Goal: Check status: Check status

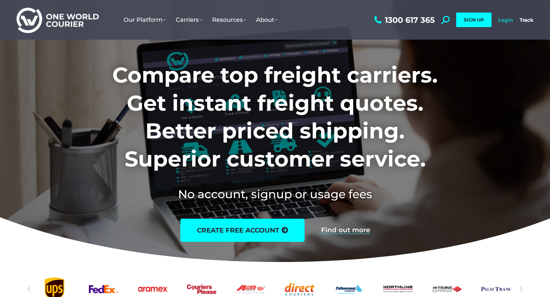
click at [498, 18] on link "Login" at bounding box center [505, 20] width 15 height 6
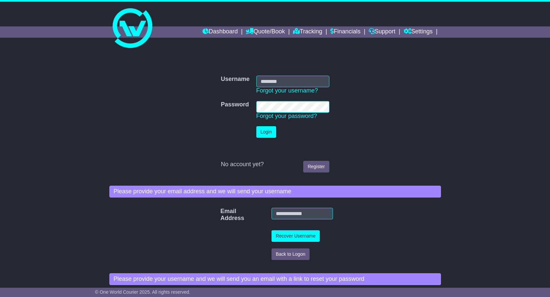
type input "**********"
click at [266, 132] on button "Login" at bounding box center [266, 132] width 20 height 12
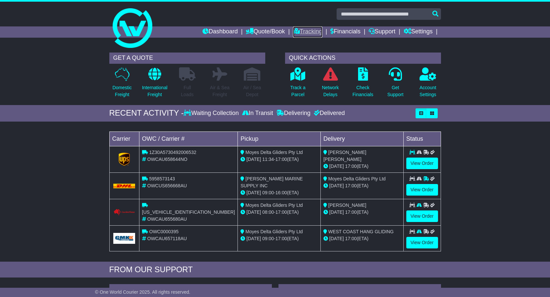
click at [308, 31] on link "Tracking" at bounding box center [307, 31] width 29 height 11
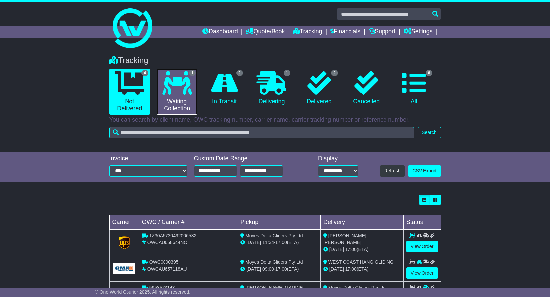
click at [171, 89] on icon at bounding box center [177, 83] width 30 height 24
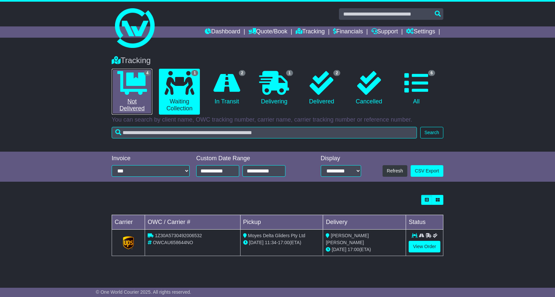
click at [143, 89] on icon at bounding box center [132, 83] width 30 height 24
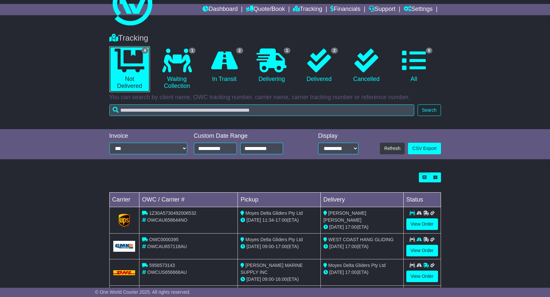
scroll to position [60, 0]
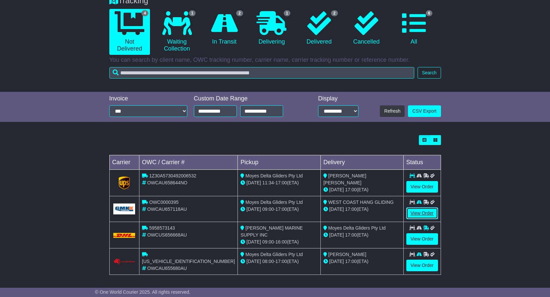
click at [424, 209] on link "View Order" at bounding box center [422, 213] width 32 height 12
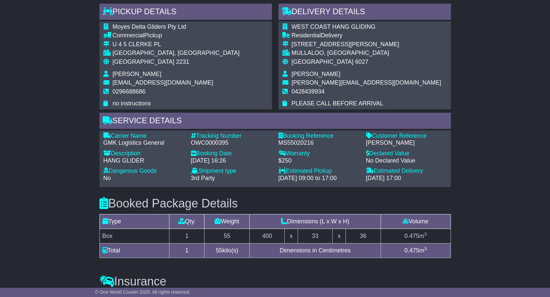
scroll to position [363, 0]
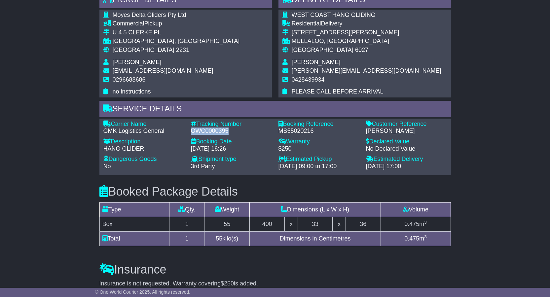
drag, startPoint x: 228, startPoint y: 128, endPoint x: 191, endPoint y: 129, distance: 36.6
click at [191, 129] on div "OWC0000395" at bounding box center [231, 130] width 81 height 7
copy div "OWC0000395"
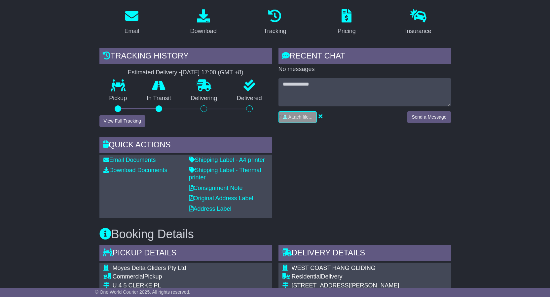
scroll to position [33, 0]
